Goal: Information Seeking & Learning: Learn about a topic

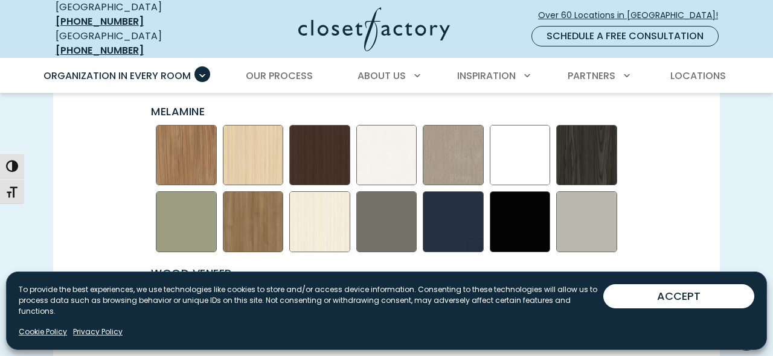
scroll to position [1677, 0]
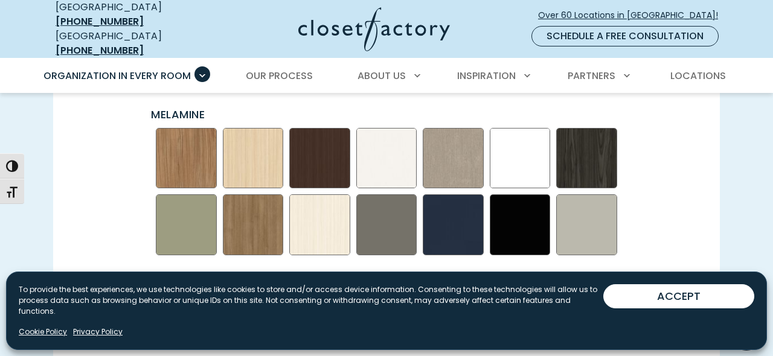
click at [570, 315] on img "Swatch Grid" at bounding box center [586, 320] width 61 height 61
click at [509, 328] on img "Swatch Grid" at bounding box center [520, 320] width 61 height 61
click at [193, 231] on img "Swatch Grid" at bounding box center [186, 224] width 61 height 61
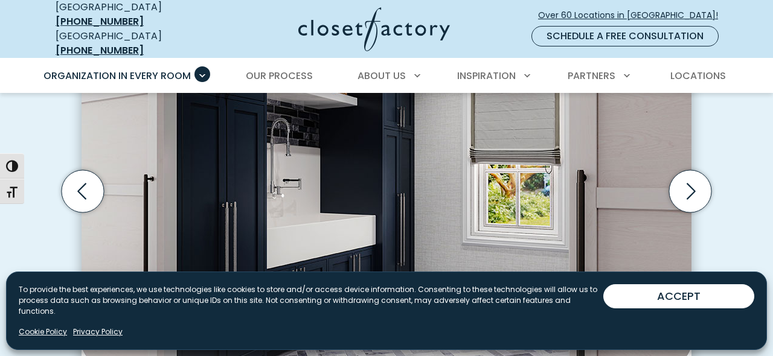
scroll to position [440, 0]
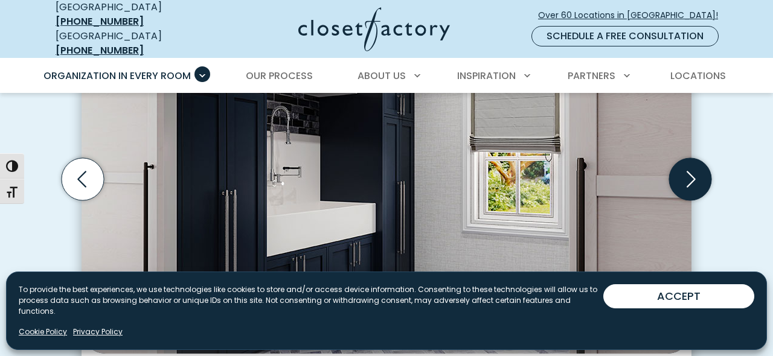
click at [703, 175] on icon "Next slide" at bounding box center [690, 179] width 42 height 42
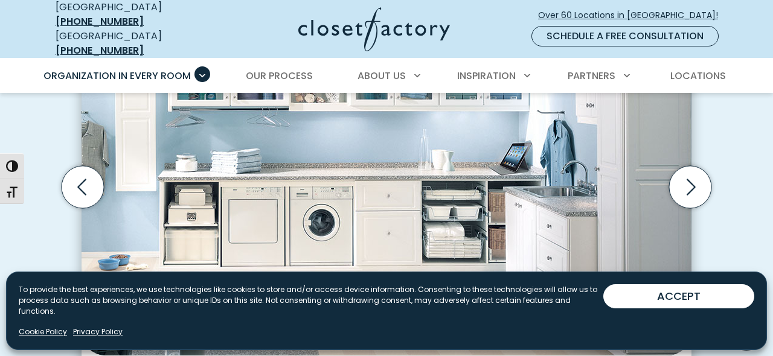
scroll to position [428, 0]
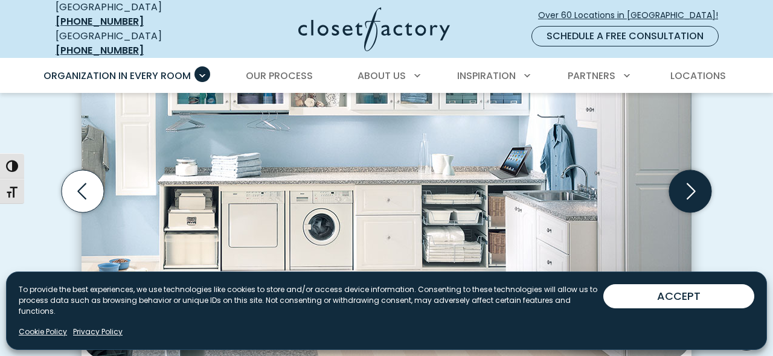
click at [689, 179] on icon "Next slide" at bounding box center [690, 191] width 42 height 42
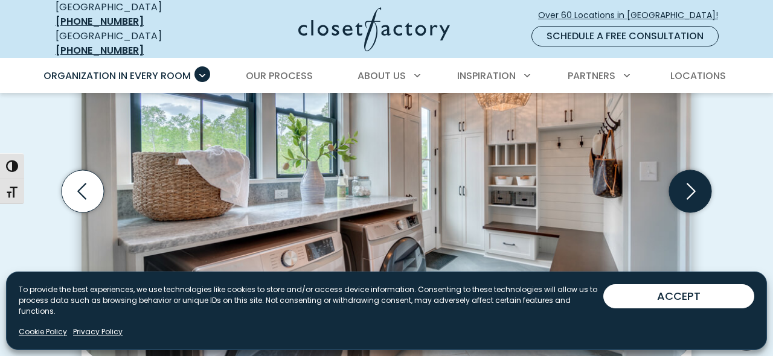
click at [689, 179] on icon "Next slide" at bounding box center [690, 191] width 42 height 42
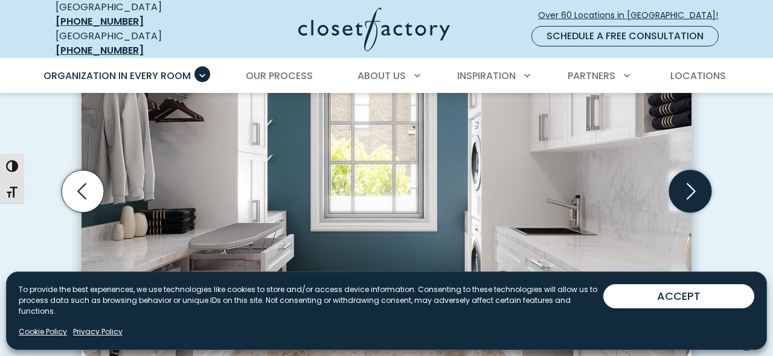
click at [689, 179] on icon "Next slide" at bounding box center [690, 191] width 42 height 42
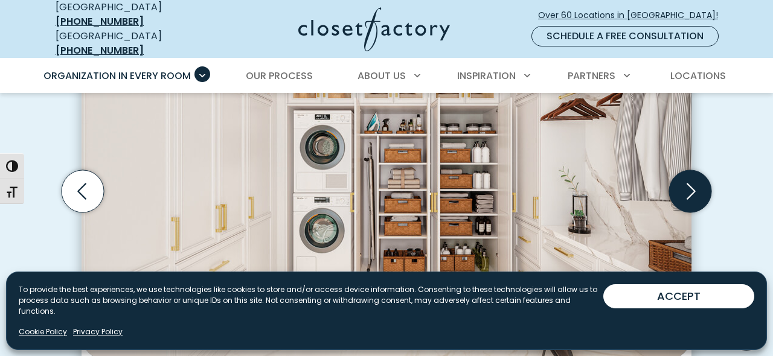
click at [689, 179] on icon "Next slide" at bounding box center [690, 191] width 42 height 42
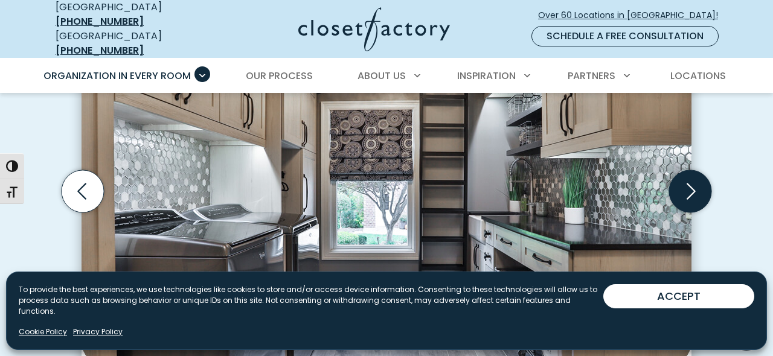
click at [689, 179] on icon "Next slide" at bounding box center [690, 191] width 42 height 42
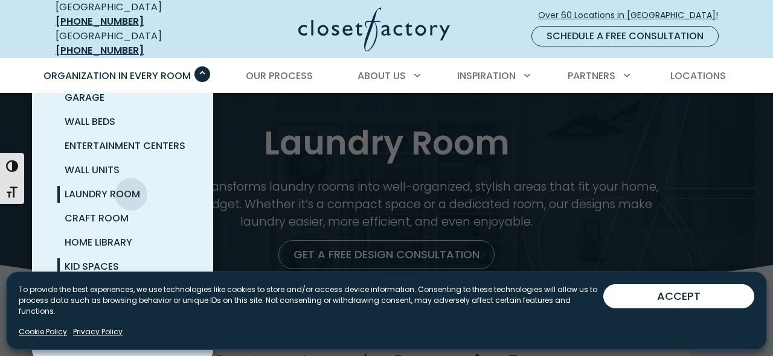
scroll to position [124, 0]
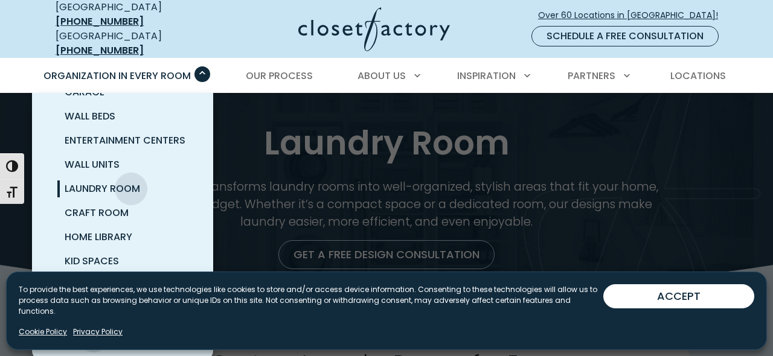
click at [93, 327] on span "Mudrooms" at bounding box center [94, 334] width 58 height 14
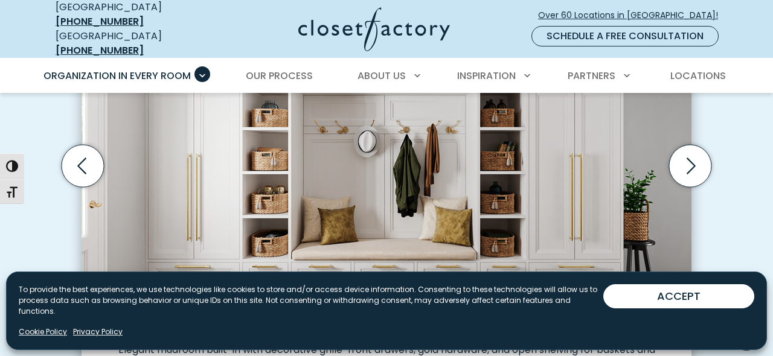
scroll to position [449, 0]
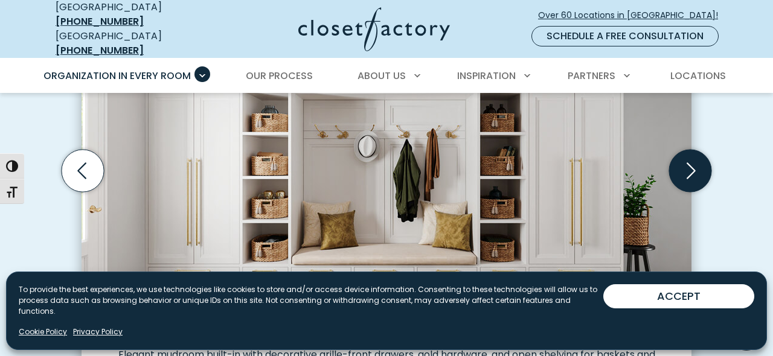
click at [695, 174] on icon "Next slide" at bounding box center [690, 170] width 42 height 42
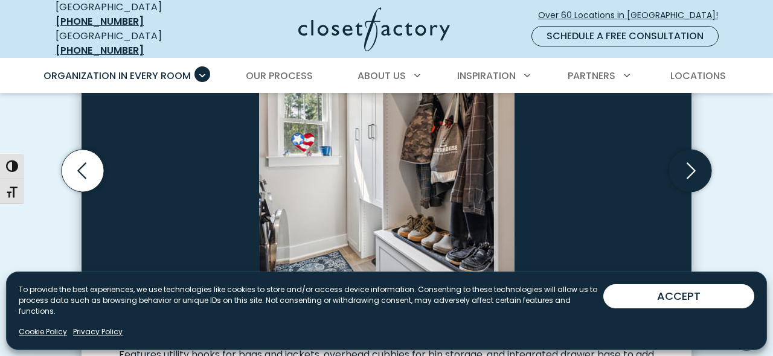
click at [695, 174] on icon "Next slide" at bounding box center [690, 170] width 42 height 42
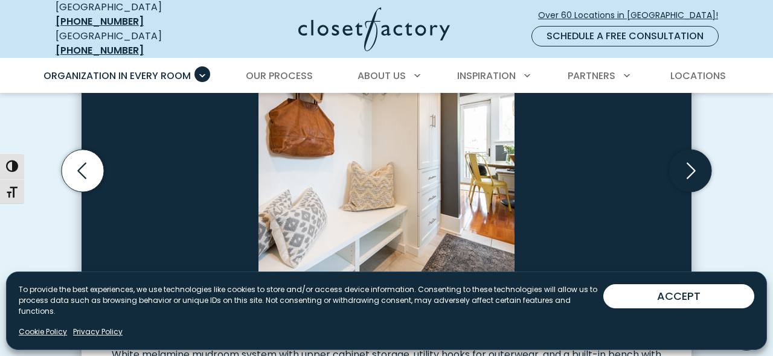
click at [695, 174] on icon "Next slide" at bounding box center [690, 170] width 42 height 42
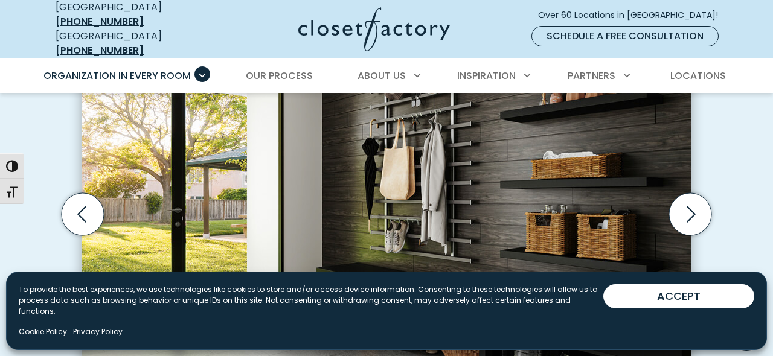
scroll to position [392, 0]
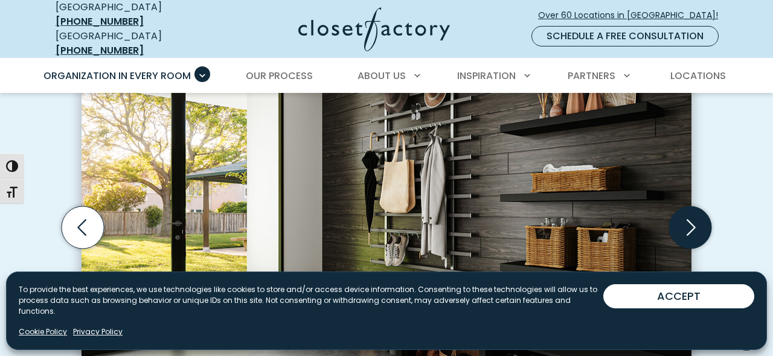
click at [690, 220] on icon "Next slide" at bounding box center [690, 227] width 42 height 42
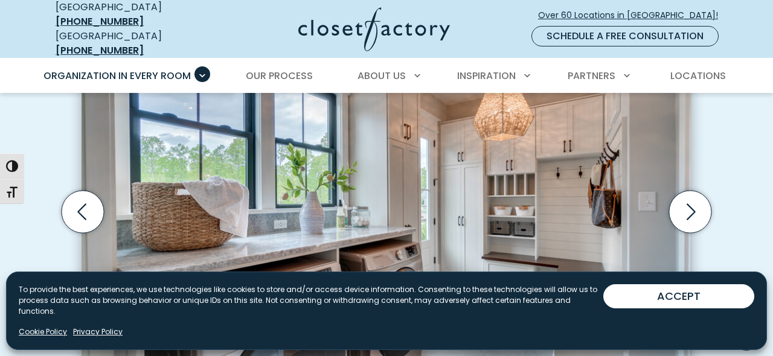
scroll to position [406, 0]
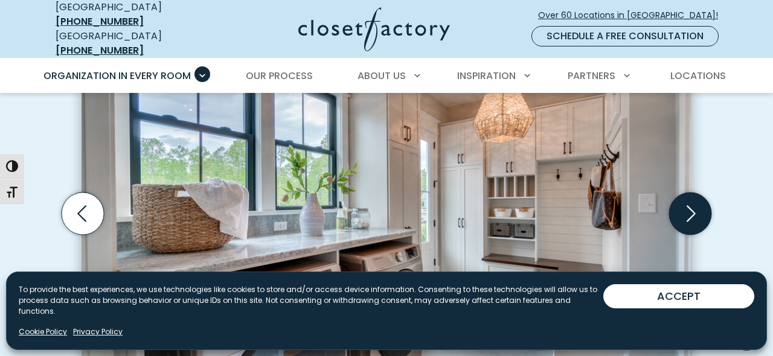
click at [699, 214] on icon "Next slide" at bounding box center [690, 213] width 42 height 42
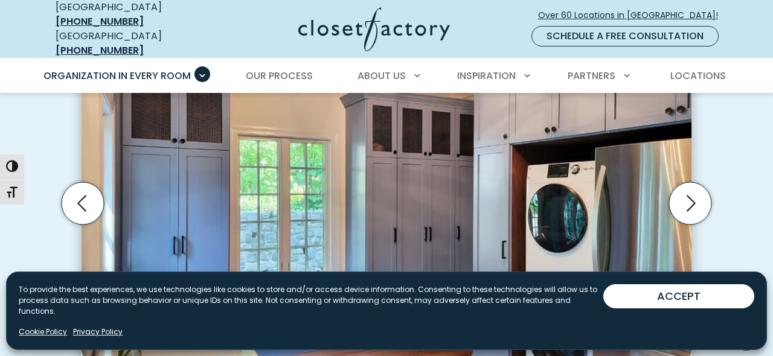
scroll to position [414, 0]
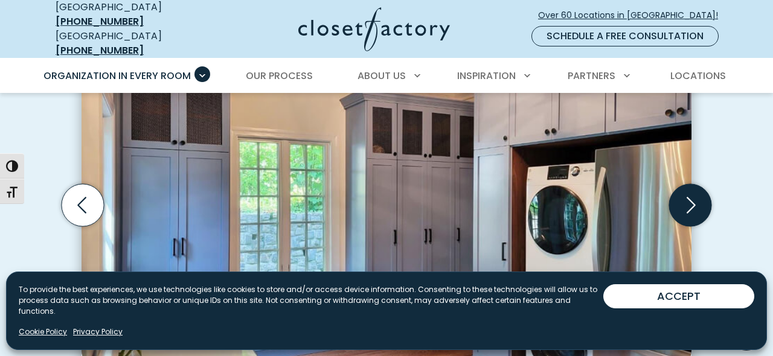
click at [702, 200] on icon "Next slide" at bounding box center [690, 205] width 42 height 42
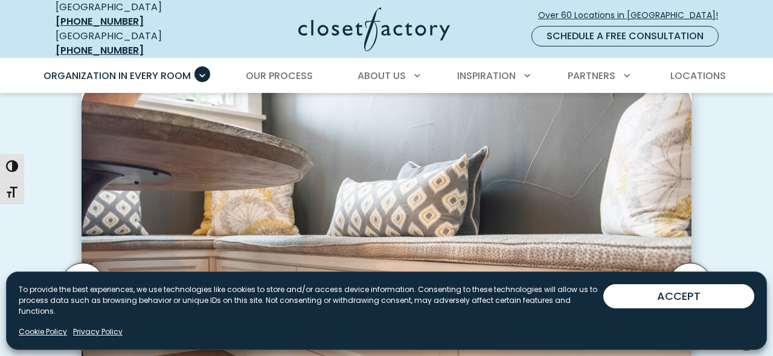
scroll to position [333, 0]
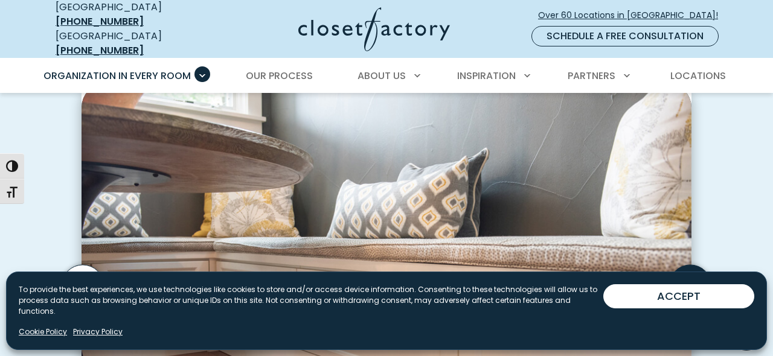
click at [685, 283] on icon "Next slide" at bounding box center [690, 285] width 42 height 42
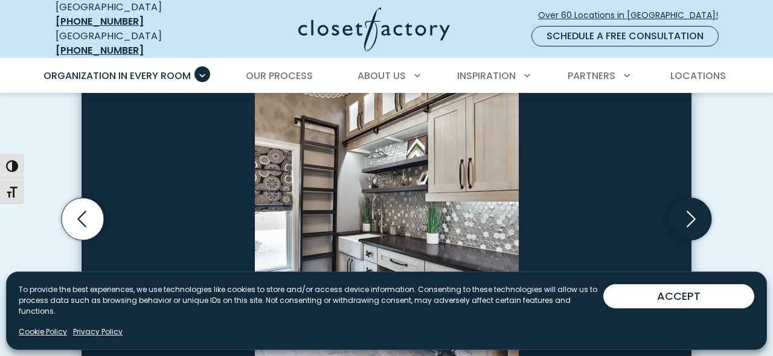
scroll to position [402, 0]
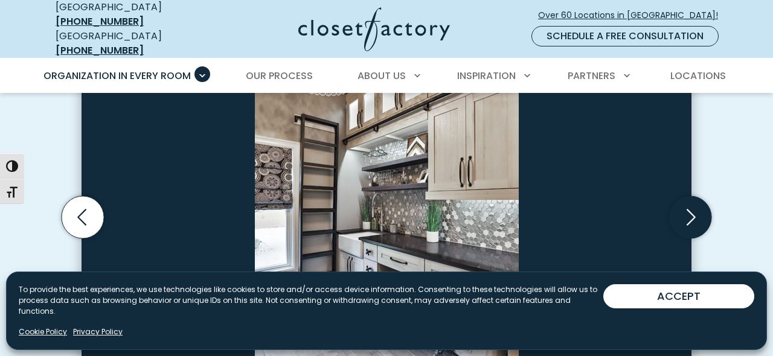
click at [690, 217] on icon "Next slide" at bounding box center [690, 217] width 42 height 42
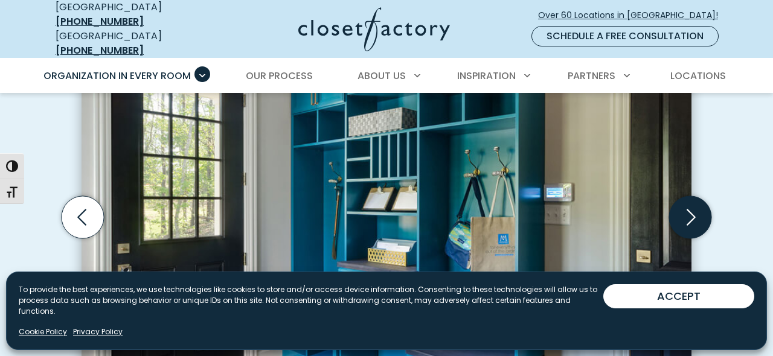
click at [690, 217] on icon "Next slide" at bounding box center [690, 217] width 42 height 42
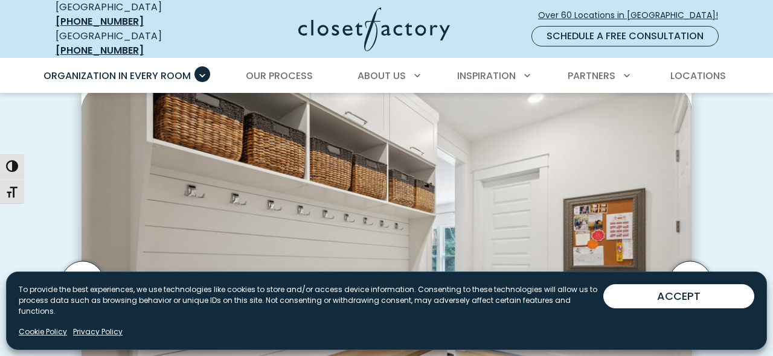
scroll to position [338, 0]
click at [684, 274] on icon "Next slide" at bounding box center [690, 281] width 42 height 42
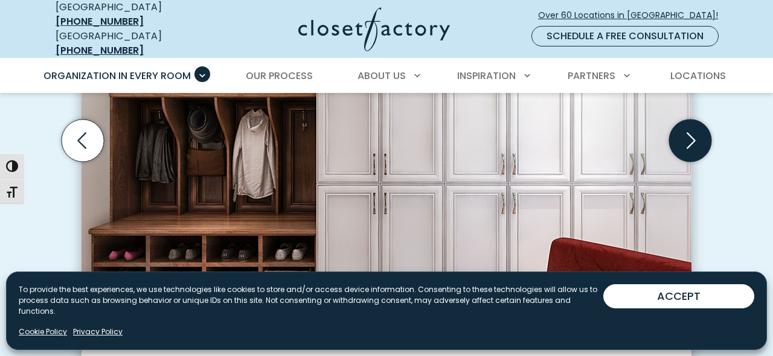
scroll to position [479, 0]
